Goal: Transaction & Acquisition: Book appointment/travel/reservation

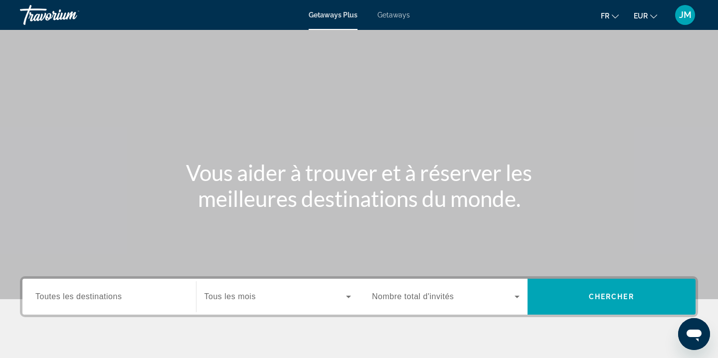
scroll to position [63, 0]
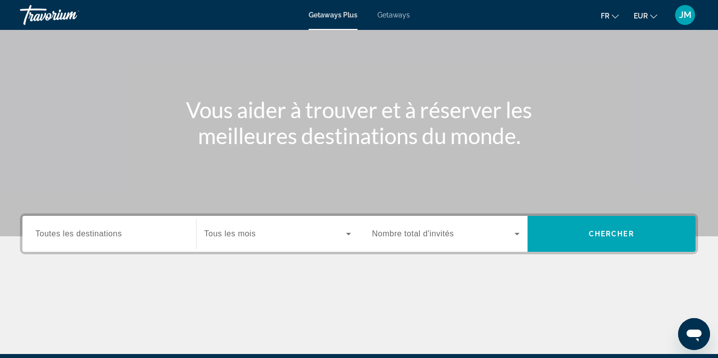
click at [115, 236] on span "Toutes les destinations" at bounding box center [78, 233] width 86 height 8
click at [115, 236] on input "Destination Toutes les destinations" at bounding box center [109, 234] width 148 height 12
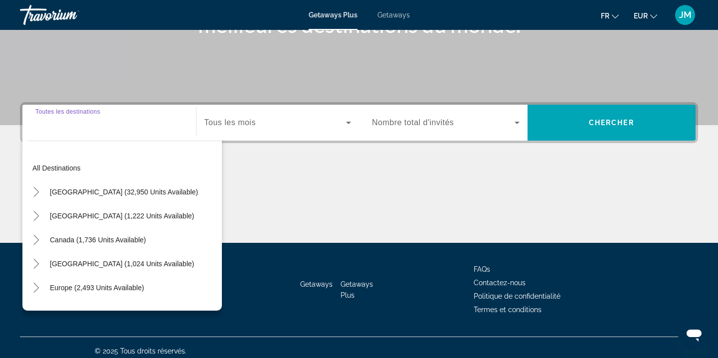
scroll to position [181, 0]
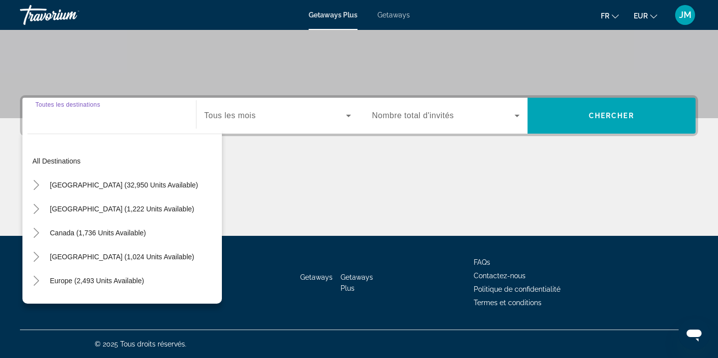
click at [283, 123] on div "Search widget" at bounding box center [277, 116] width 147 height 28
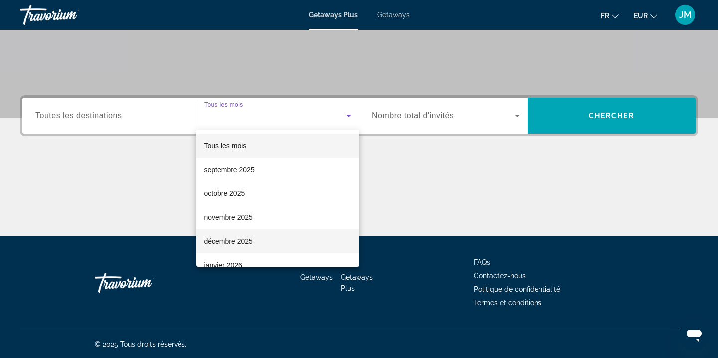
click at [265, 244] on mat-option "décembre 2025" at bounding box center [277, 241] width 163 height 24
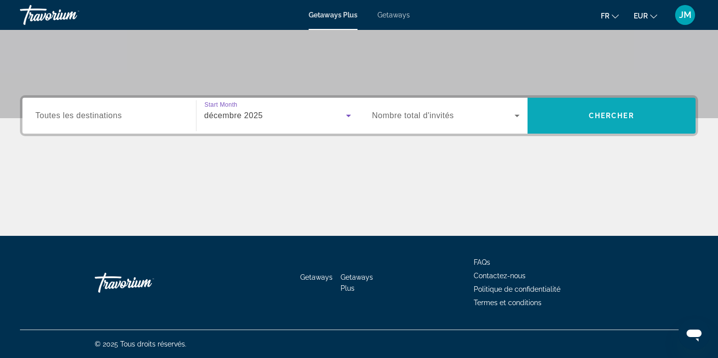
click at [608, 125] on span "Search widget" at bounding box center [612, 116] width 169 height 24
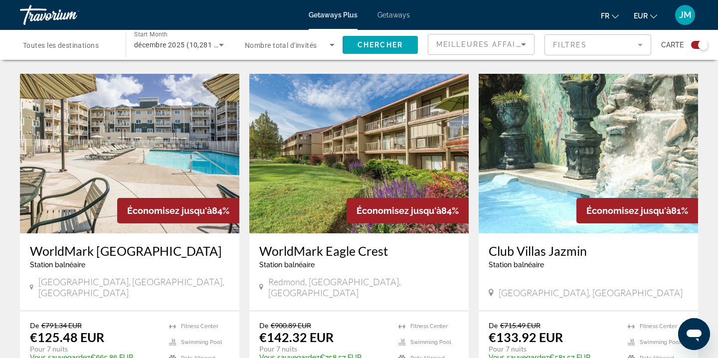
scroll to position [716, 0]
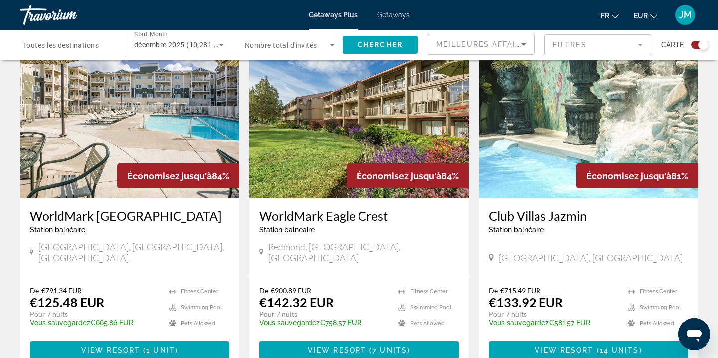
click at [640, 125] on img "Main content" at bounding box center [588, 119] width 219 height 160
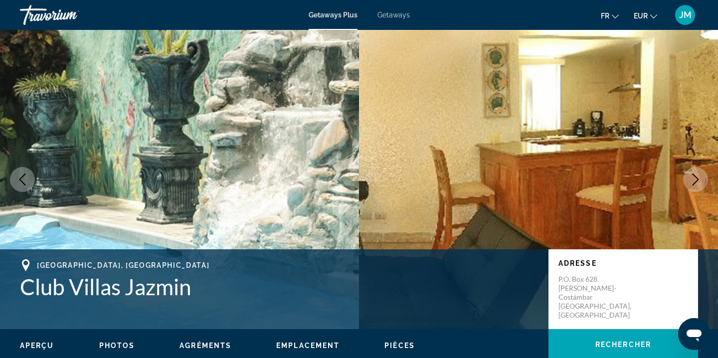
click at [689, 180] on button "Next image" at bounding box center [695, 179] width 25 height 25
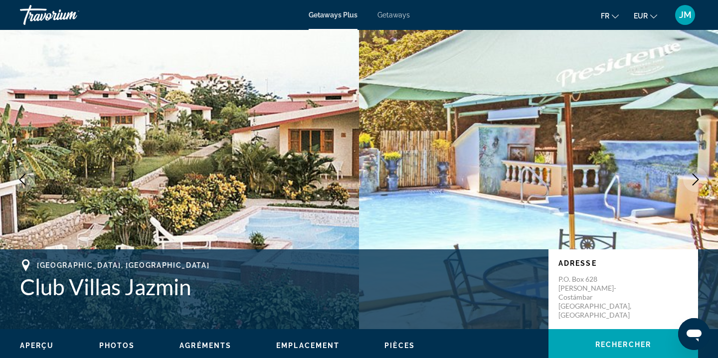
click at [689, 180] on button "Next image" at bounding box center [695, 179] width 25 height 25
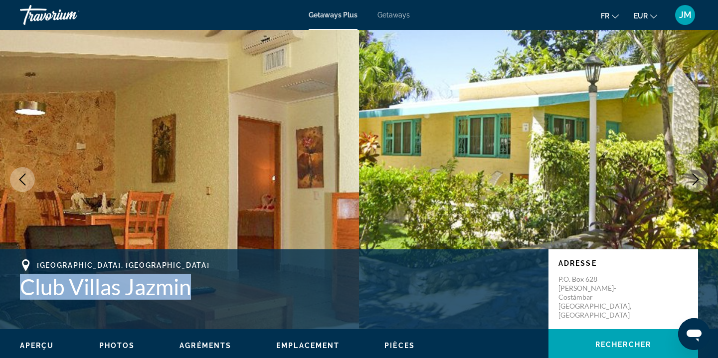
drag, startPoint x: 19, startPoint y: 287, endPoint x: 200, endPoint y: 284, distance: 180.6
click at [200, 284] on h1 "Club Villas Jazmin" at bounding box center [279, 287] width 519 height 26
copy h1 "Club Villas Jazmin"
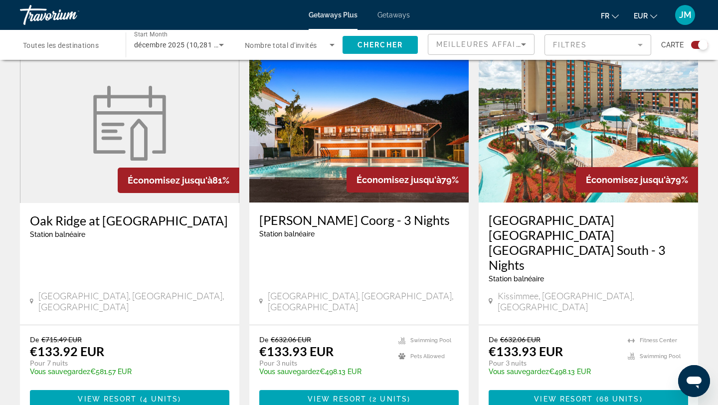
scroll to position [1064, 0]
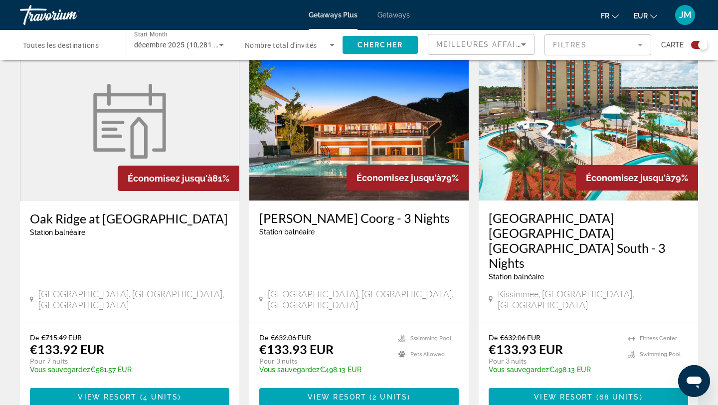
click at [495, 53] on div "Meilleures affaires" at bounding box center [481, 48] width 90 height 28
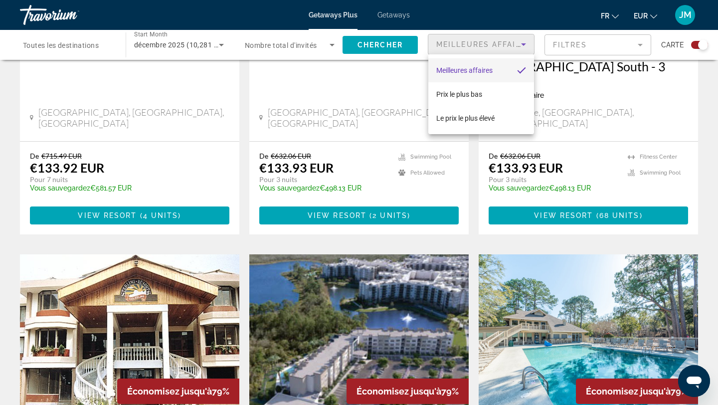
scroll to position [1249, 0]
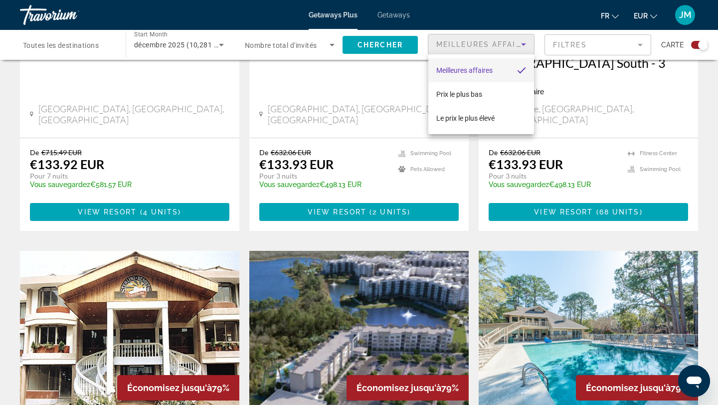
click at [554, 72] on div at bounding box center [359, 202] width 718 height 405
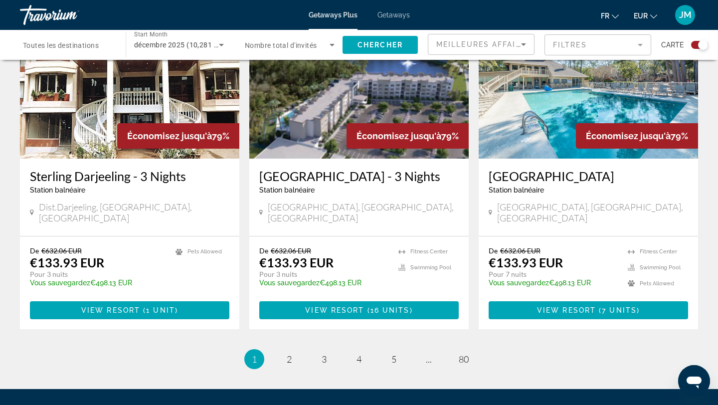
scroll to position [1548, 0]
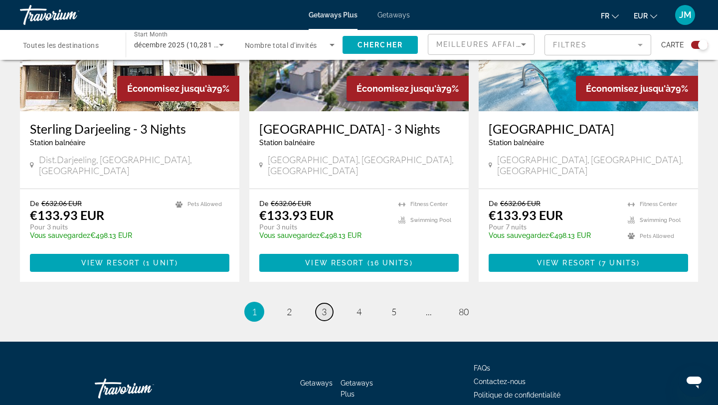
click at [321, 303] on link "page 3" at bounding box center [324, 311] width 17 height 17
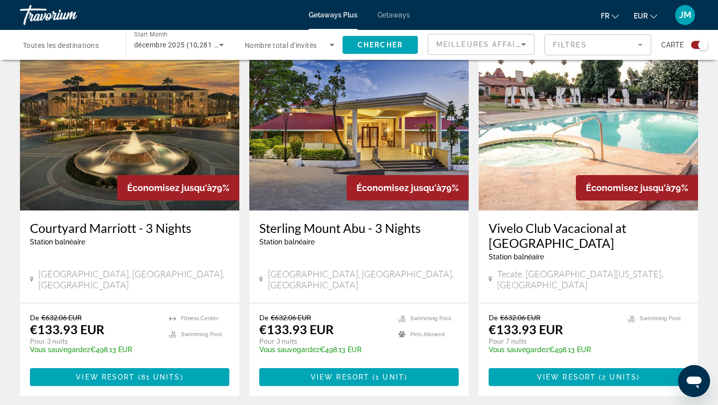
scroll to position [356, 0]
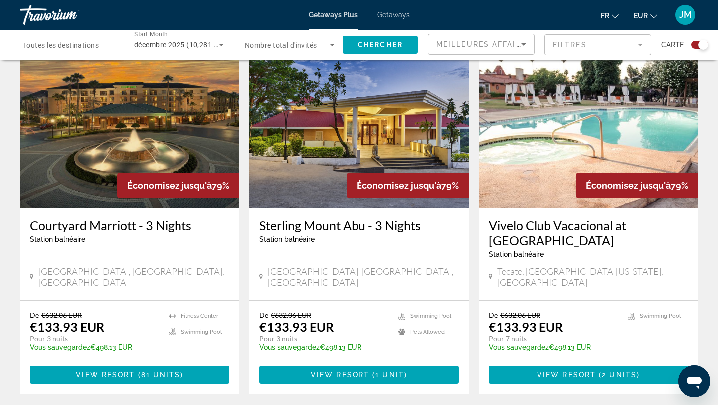
click at [160, 168] on img "Main content" at bounding box center [129, 128] width 219 height 160
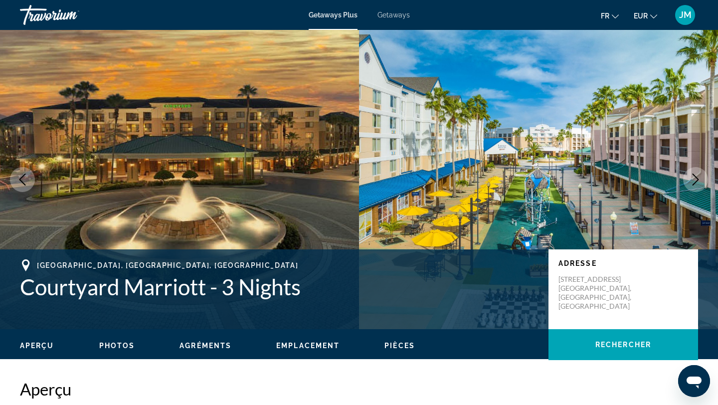
click at [689, 186] on button "Next image" at bounding box center [695, 179] width 25 height 25
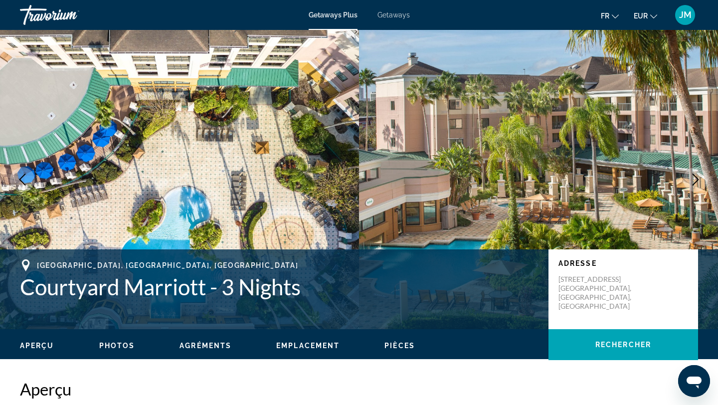
click at [689, 186] on button "Next image" at bounding box center [695, 179] width 25 height 25
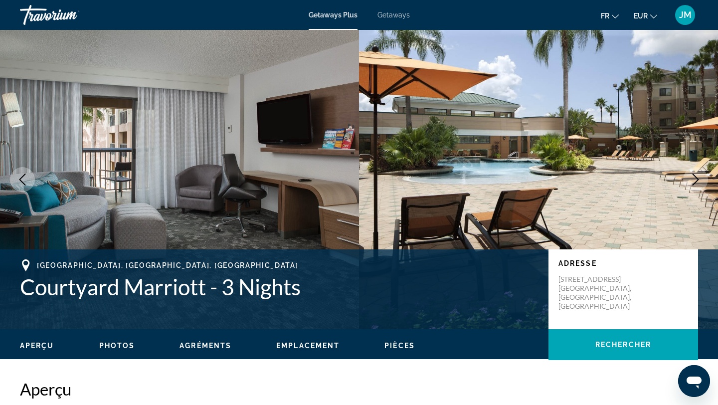
click at [689, 186] on button "Next image" at bounding box center [695, 179] width 25 height 25
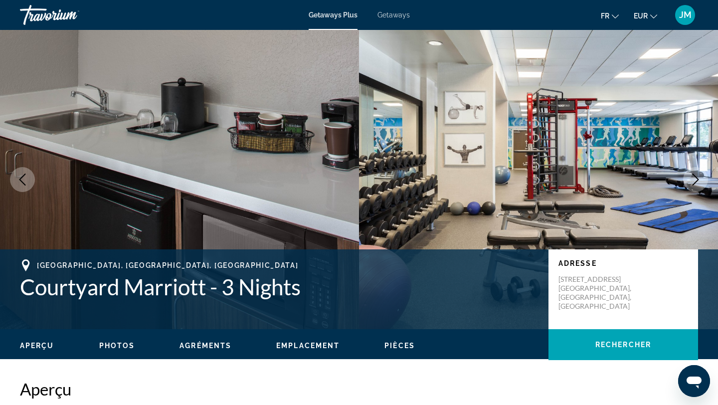
click at [689, 186] on button "Next image" at bounding box center [695, 179] width 25 height 25
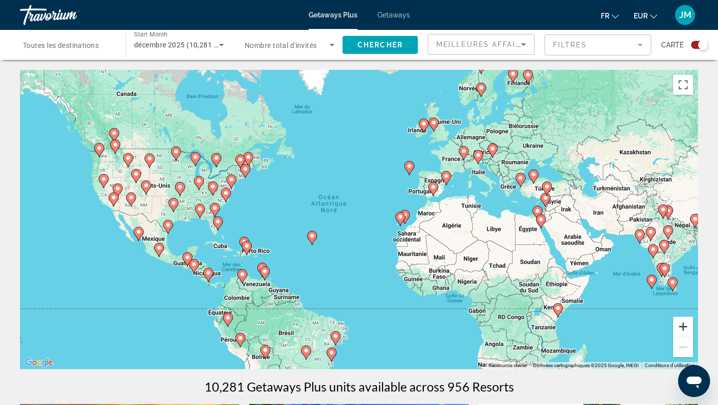
click at [686, 326] on button "Zoom avant" at bounding box center [683, 327] width 20 height 20
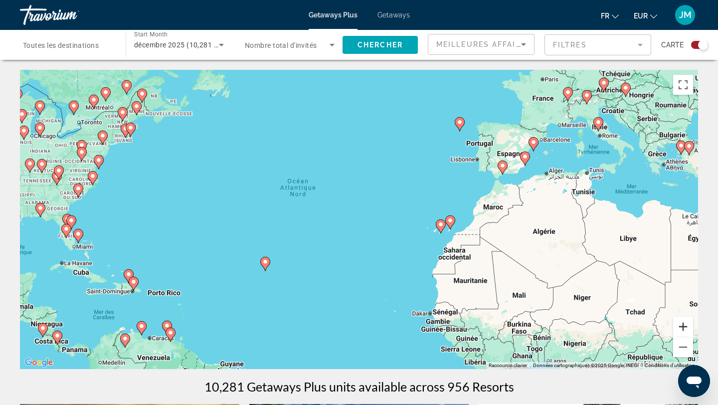
click at [686, 326] on button "Zoom avant" at bounding box center [683, 327] width 20 height 20
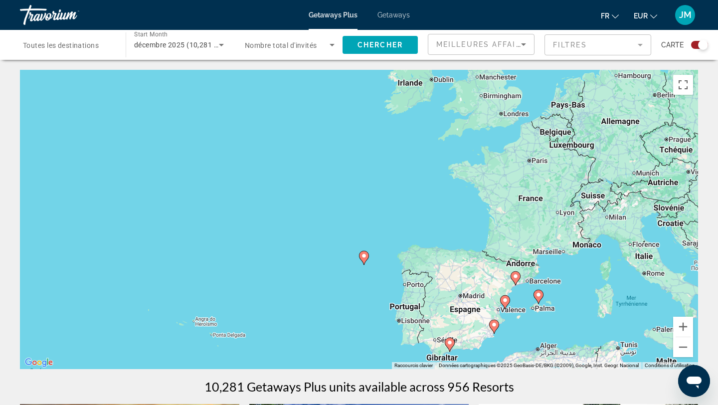
drag, startPoint x: 548, startPoint y: 141, endPoint x: 360, endPoint y: 352, distance: 282.2
click at [361, 353] on div "Pour activer le glissement avec le clavier, appuyez sur Alt+Entrée. Une fois ce…" at bounding box center [359, 219] width 678 height 299
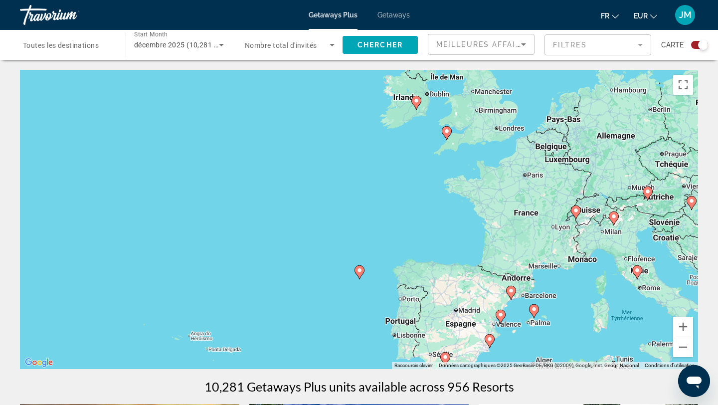
click at [378, 358] on h1 "10,281 Getaways Plus units available across 956 Resorts" at bounding box center [359, 386] width 310 height 15
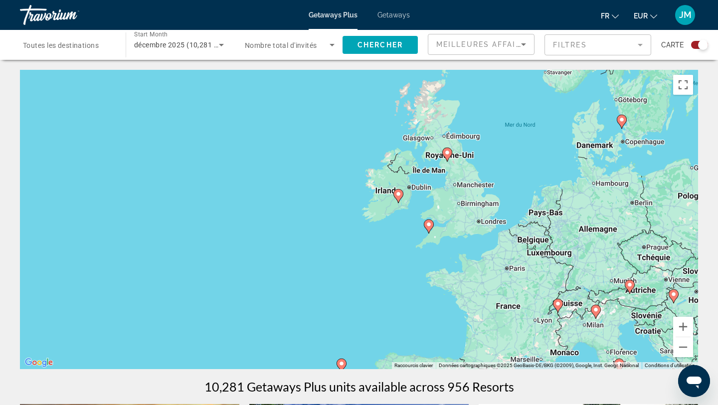
drag, startPoint x: 427, startPoint y: 195, endPoint x: 409, endPoint y: 287, distance: 93.6
click at [409, 288] on div "Pour activer le glissement avec le clavier, appuyez sur Alt+Entrée. Une fois ce…" at bounding box center [359, 219] width 678 height 299
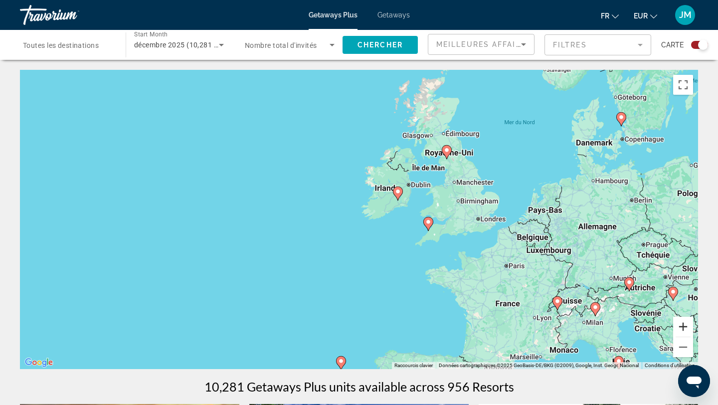
click at [681, 323] on button "Zoom avant" at bounding box center [683, 327] width 20 height 20
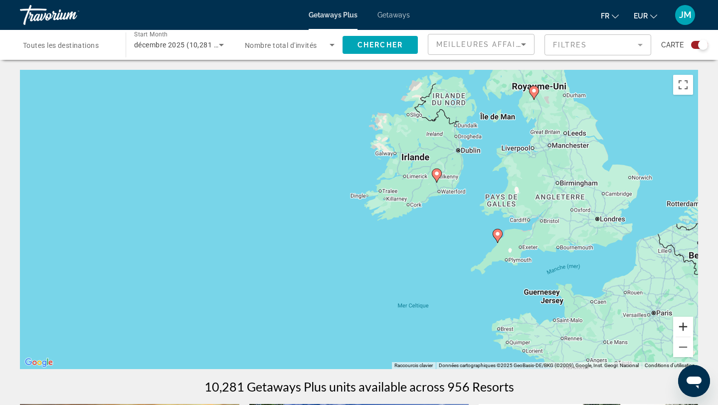
click at [681, 323] on button "Zoom avant" at bounding box center [683, 327] width 20 height 20
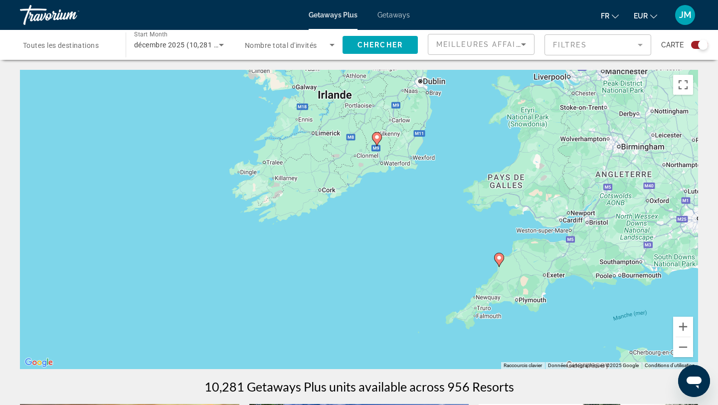
drag, startPoint x: 620, startPoint y: 271, endPoint x: 469, endPoint y: 271, distance: 151.1
click at [469, 271] on div "Pour activer le glissement avec le clavier, appuyez sur Alt+Entrée. Une fois ce…" at bounding box center [359, 219] width 678 height 299
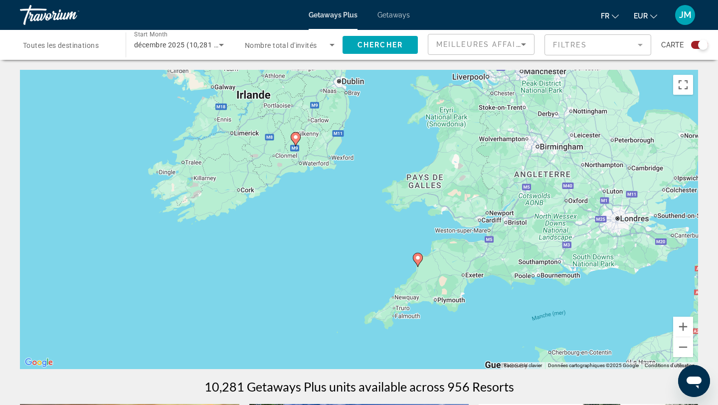
drag, startPoint x: 579, startPoint y: 295, endPoint x: 510, endPoint y: 295, distance: 68.8
click at [510, 295] on div "Pour activer le glissement avec le clavier, appuyez sur Alt+Entrée. Une fois ce…" at bounding box center [359, 219] width 678 height 299
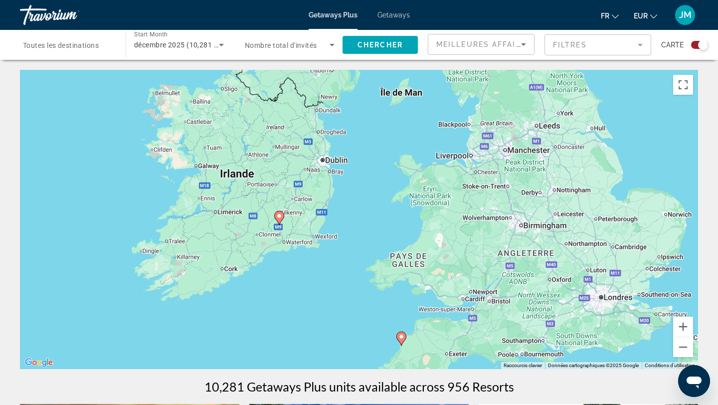
drag, startPoint x: 438, startPoint y: 172, endPoint x: 424, endPoint y: 254, distance: 83.9
click at [424, 255] on div "Pour activer le glissement avec le clavier, appuyez sur Alt+Entrée. Une fois ce…" at bounding box center [359, 219] width 678 height 299
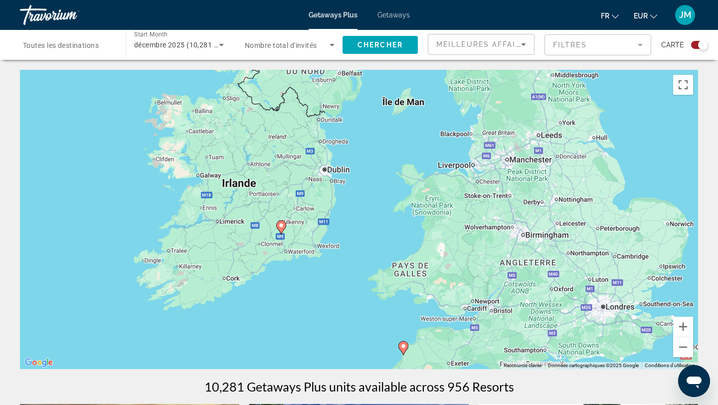
click at [280, 227] on image "Main content" at bounding box center [281, 225] width 6 height 6
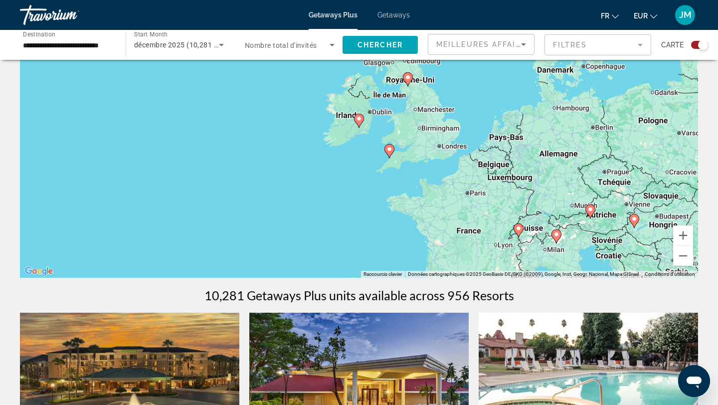
scroll to position [9, 0]
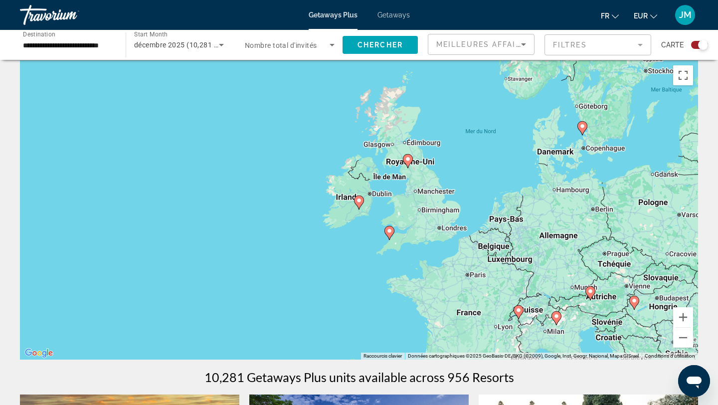
click at [358, 200] on image "Main content" at bounding box center [359, 200] width 6 height 6
type input "**********"
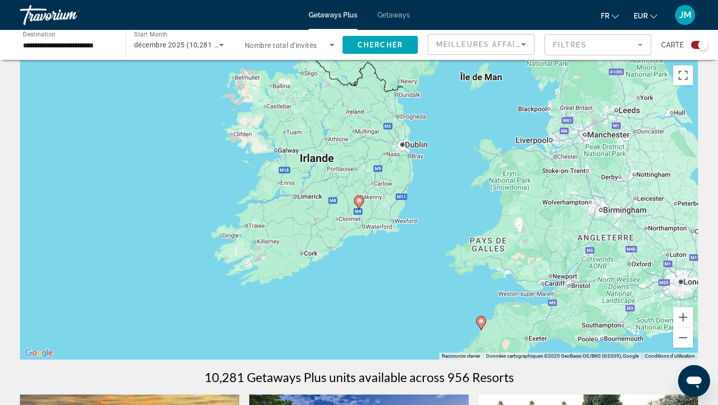
click at [358, 200] on image "Main content" at bounding box center [359, 200] width 6 height 6
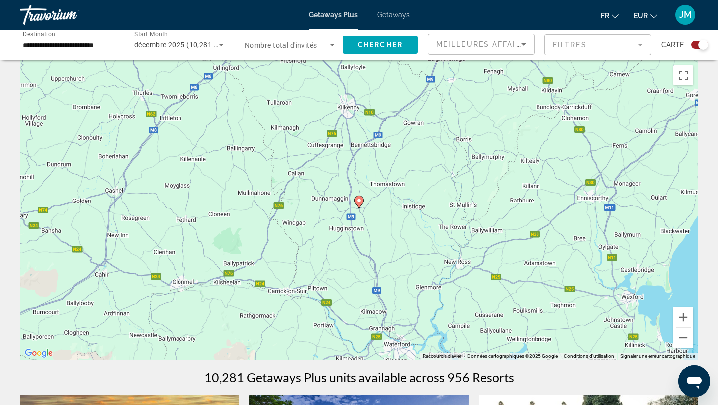
click at [362, 202] on image "Main content" at bounding box center [359, 200] width 6 height 6
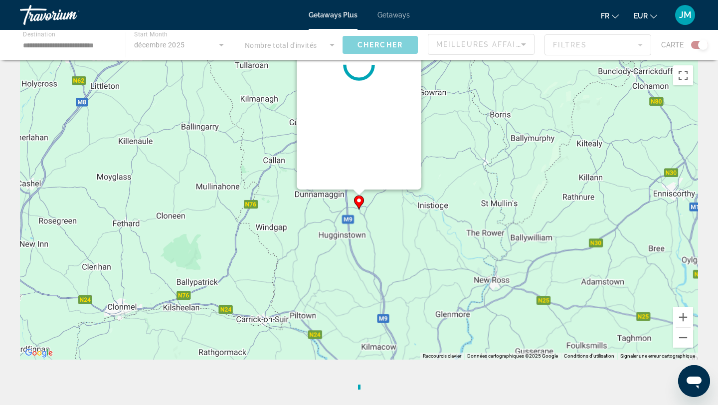
scroll to position [0, 0]
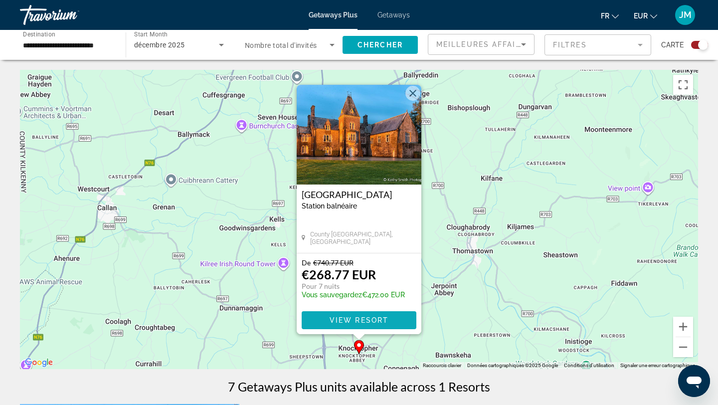
click at [371, 319] on span "View Resort" at bounding box center [359, 320] width 59 height 8
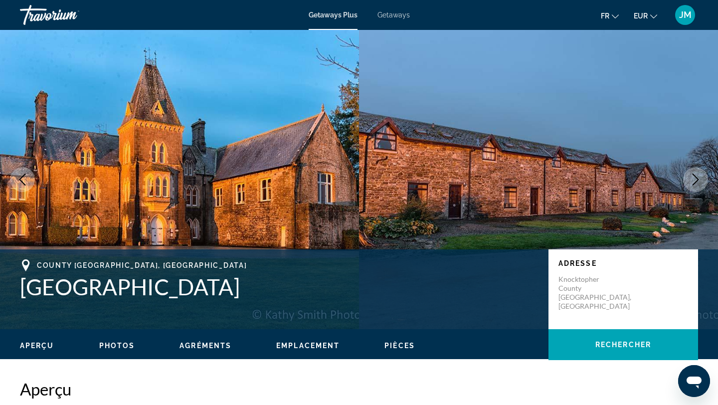
click at [702, 180] on button "Next image" at bounding box center [695, 179] width 25 height 25
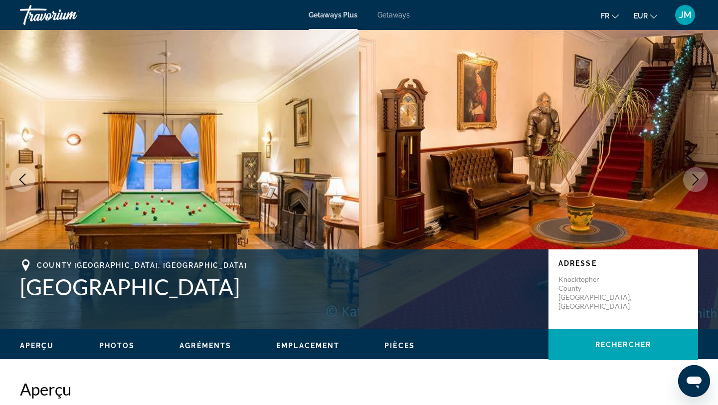
click at [702, 180] on button "Next image" at bounding box center [695, 179] width 25 height 25
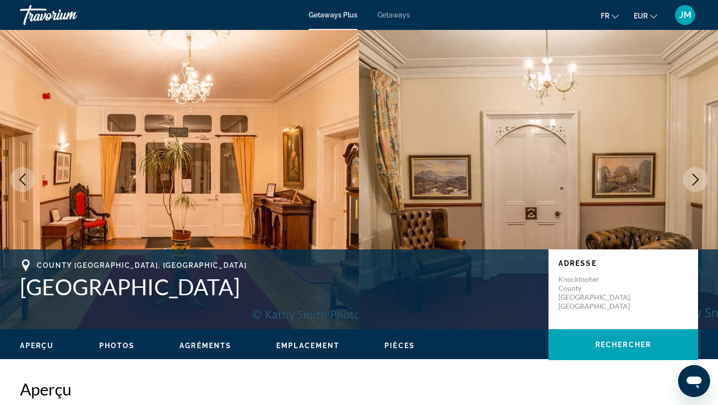
click at [702, 180] on button "Next image" at bounding box center [695, 179] width 25 height 25
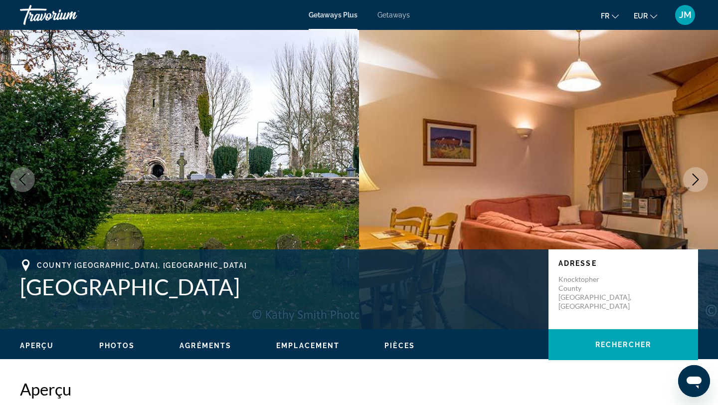
click at [702, 180] on button "Next image" at bounding box center [695, 179] width 25 height 25
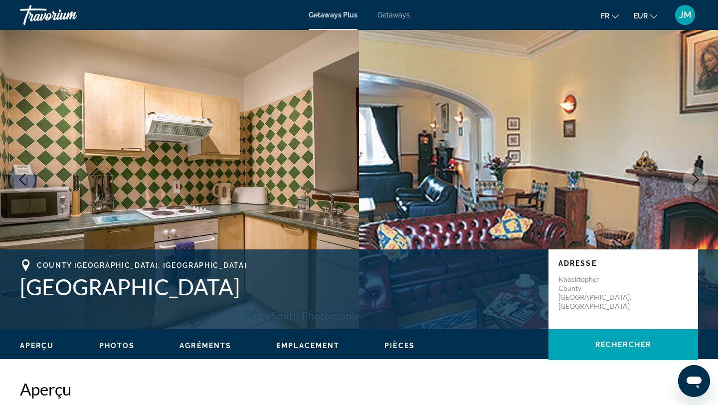
click at [702, 180] on button "Next image" at bounding box center [695, 179] width 25 height 25
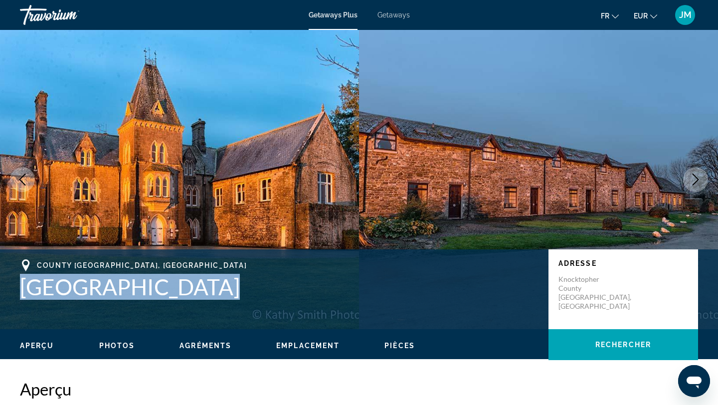
drag, startPoint x: 18, startPoint y: 283, endPoint x: 211, endPoint y: 293, distance: 193.3
click at [211, 293] on div "County [GEOGRAPHIC_DATA], [GEOGRAPHIC_DATA] [GEOGRAPHIC_DATA] Adresse [GEOGRAPH…" at bounding box center [359, 289] width 718 height 60
copy h1 "[GEOGRAPHIC_DATA]"
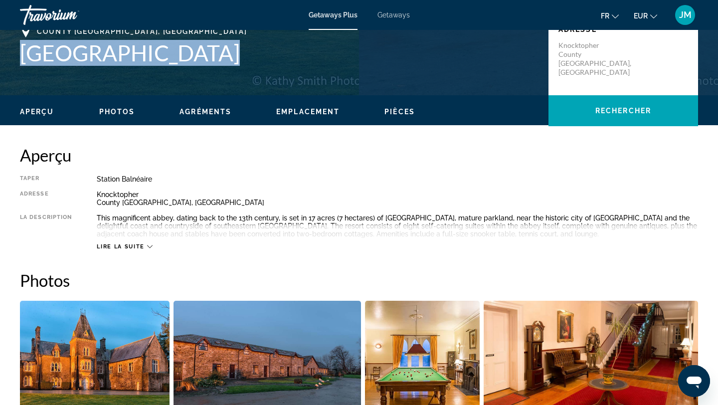
scroll to position [233, 0]
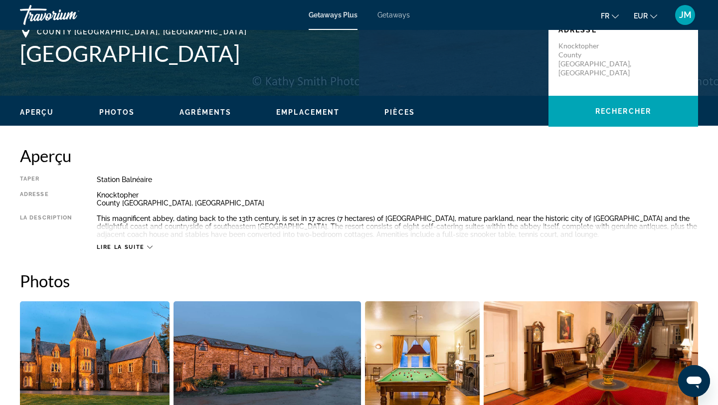
click at [135, 247] on span "Lire la suite" at bounding box center [120, 247] width 47 height 6
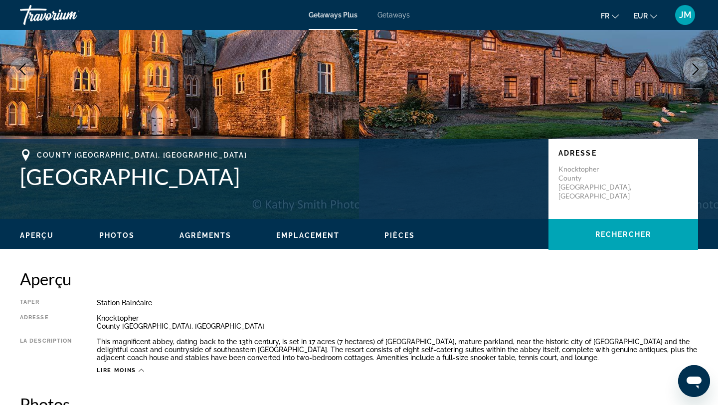
scroll to position [98, 0]
